Goal: Task Accomplishment & Management: Manage account settings

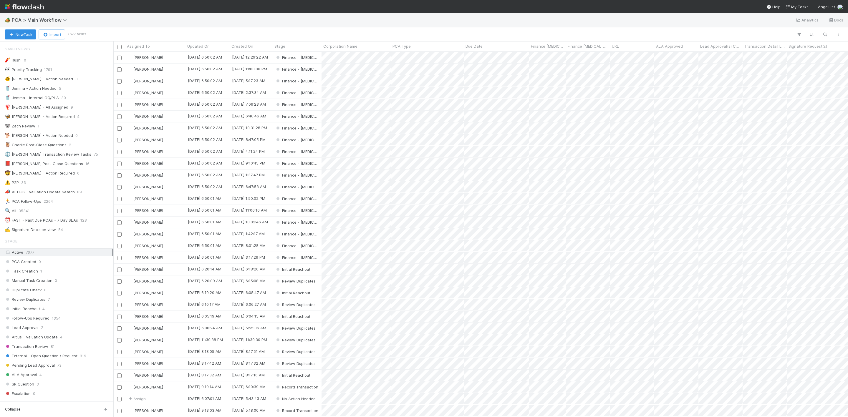
scroll to position [358, 728]
click at [77, 224] on div "⏰ FAST - Past Due PCAs - 7 Day SLAs 127" at bounding box center [58, 220] width 107 height 7
click at [175, 58] on div "[PERSON_NAME]" at bounding box center [155, 57] width 60 height 11
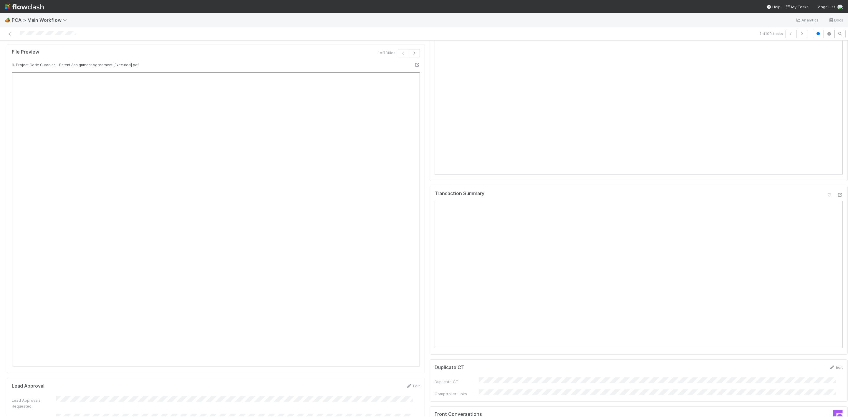
scroll to position [662, 0]
click at [837, 196] on icon at bounding box center [840, 198] width 6 height 4
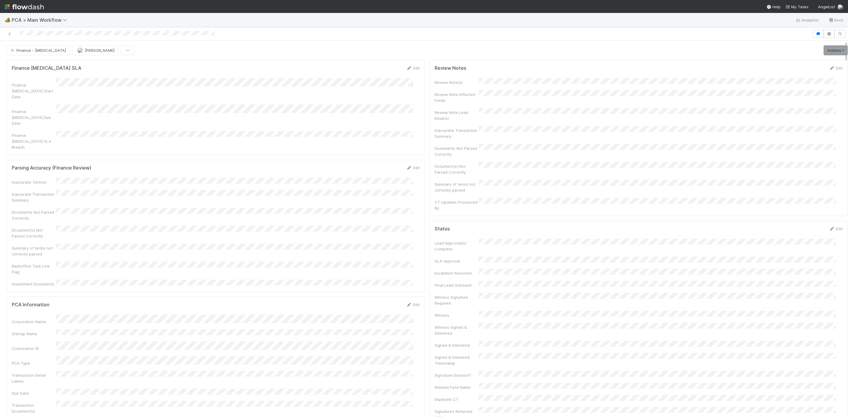
click at [7, 9] on img at bounding box center [24, 7] width 39 height 10
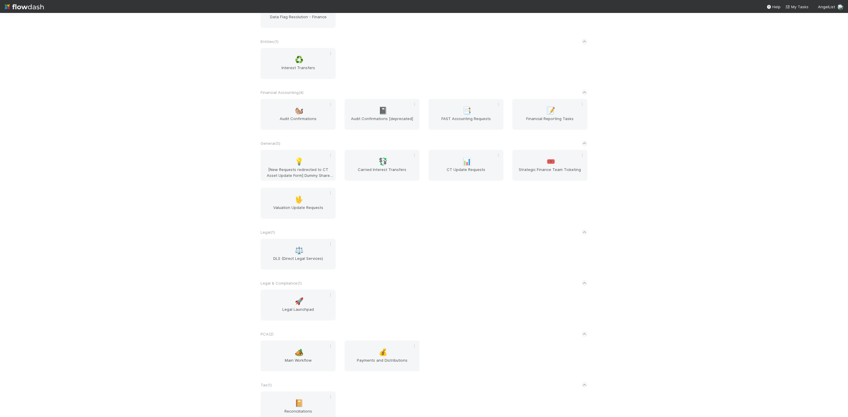
scroll to position [226, 0]
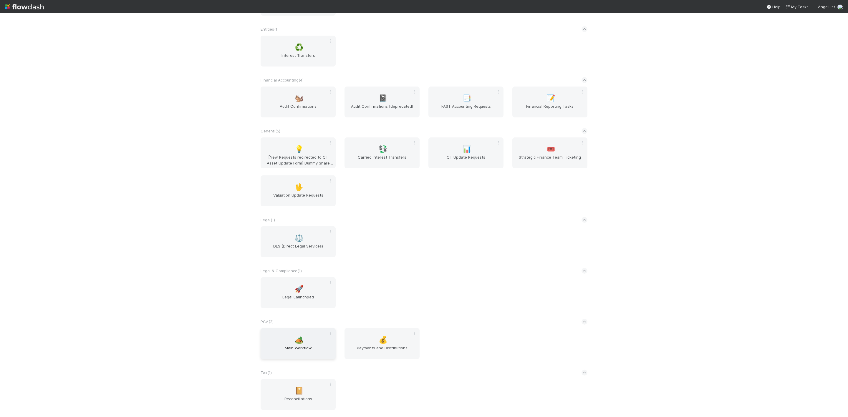
click at [286, 352] on span "Main Workflow" at bounding box center [298, 351] width 70 height 12
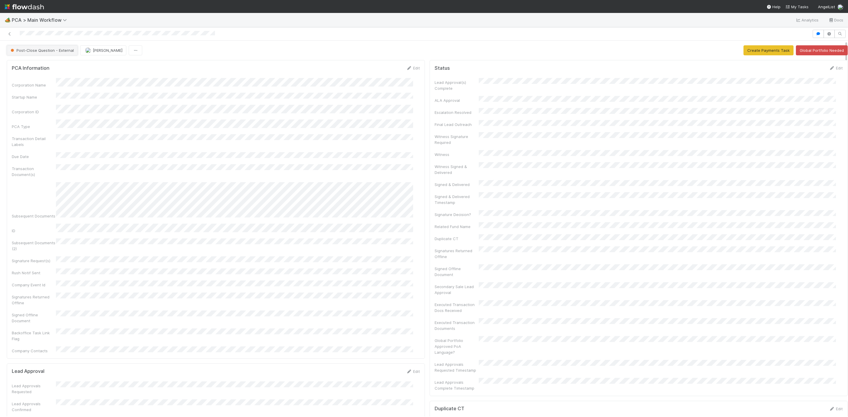
click at [43, 51] on span "Post-Close Question - External" at bounding box center [41, 50] width 64 height 5
click at [224, 49] on div at bounding box center [424, 208] width 848 height 417
click at [57, 55] on button "Post-Close Question - External" at bounding box center [42, 50] width 71 height 10
click at [50, 69] on div "Finance - [MEDICAL_DATA]" at bounding box center [46, 66] width 83 height 11
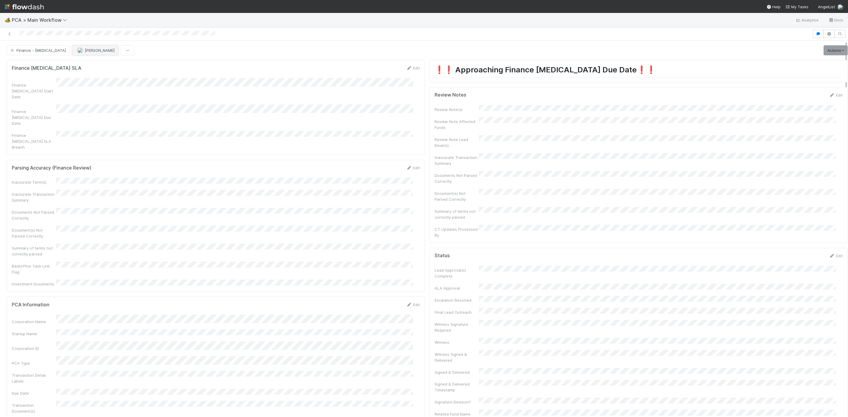
click at [72, 53] on button "[PERSON_NAME]" at bounding box center [95, 50] width 46 height 10
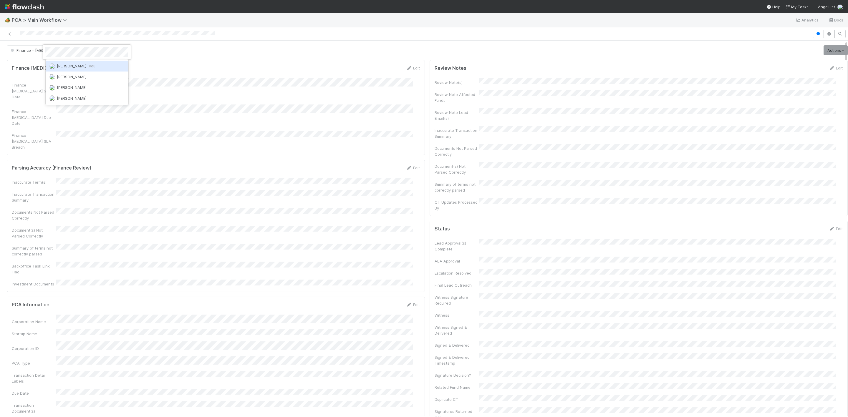
click at [76, 65] on span "Janice Garcia you" at bounding box center [76, 66] width 39 height 5
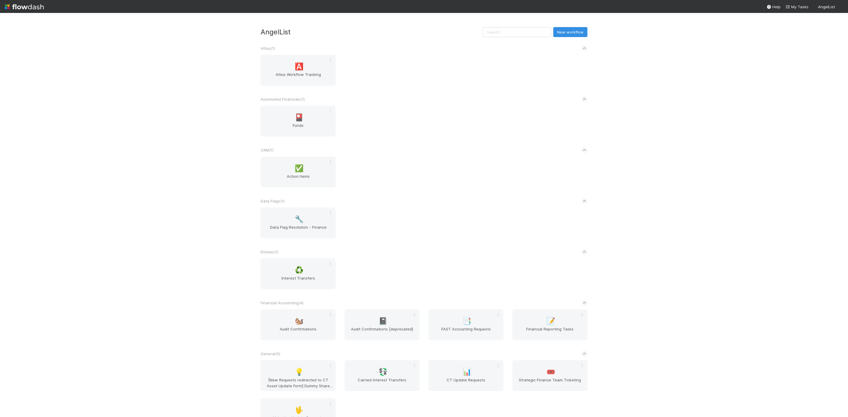
drag, startPoint x: 462, startPoint y: 176, endPoint x: 462, endPoint y: 167, distance: 8.8
click at [462, 176] on div "✅ Action Items" at bounding box center [424, 176] width 336 height 38
click at [424, 200] on div "Data Flags ( 1 )" at bounding box center [424, 201] width 327 height 13
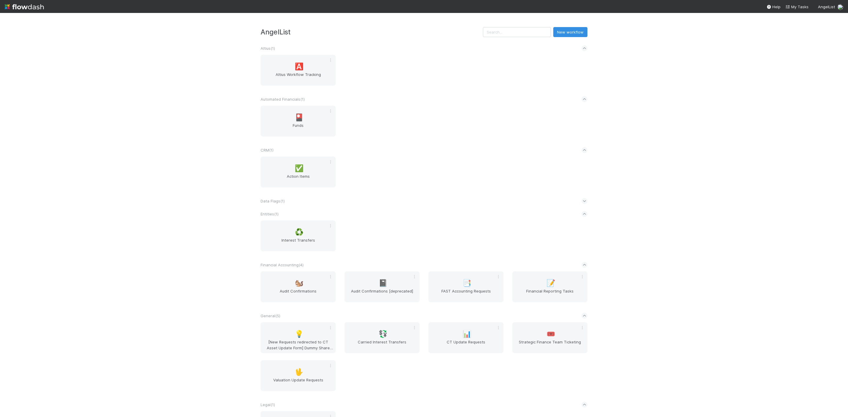
click at [425, 200] on div "Data Flags ( 1 )" at bounding box center [424, 201] width 327 height 13
